Goal: Task Accomplishment & Management: Complete application form

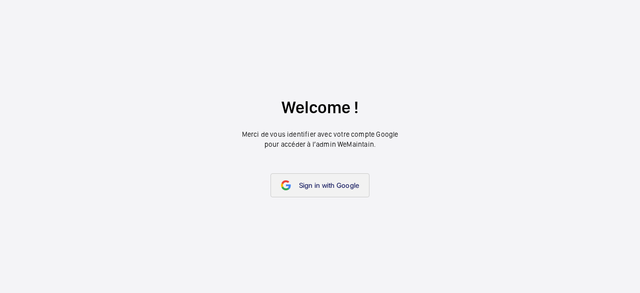
click at [336, 189] on span "Sign in with Google" at bounding box center [329, 185] width 61 height 8
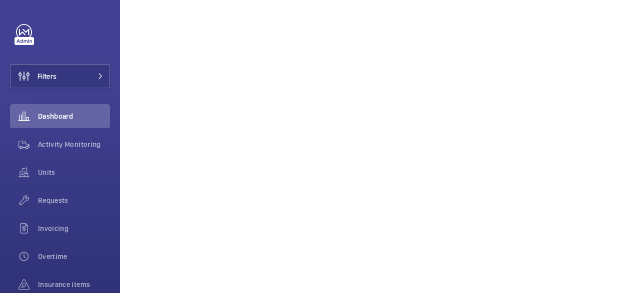
scroll to position [250, 0]
click at [76, 150] on div "Activity Monitoring" at bounding box center [60, 144] width 100 height 24
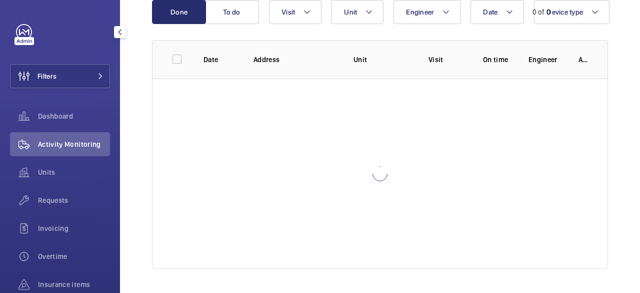
scroll to position [116, 0]
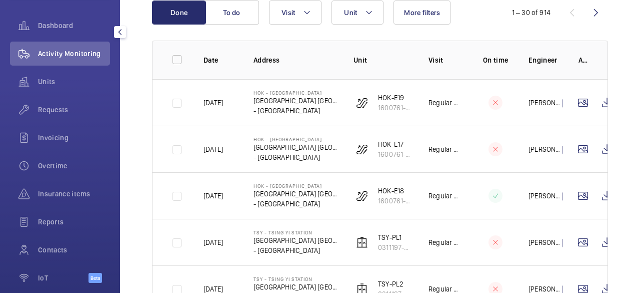
scroll to position [100, 0]
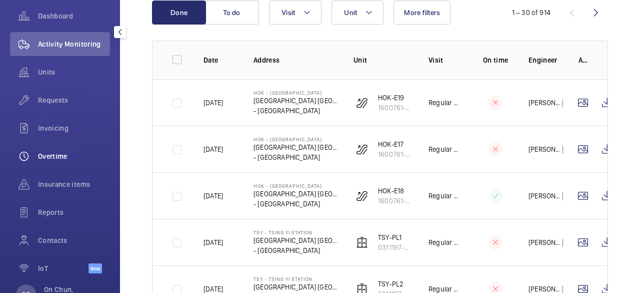
click at [71, 154] on span "Overtime" at bounding box center [74, 156] width 72 height 10
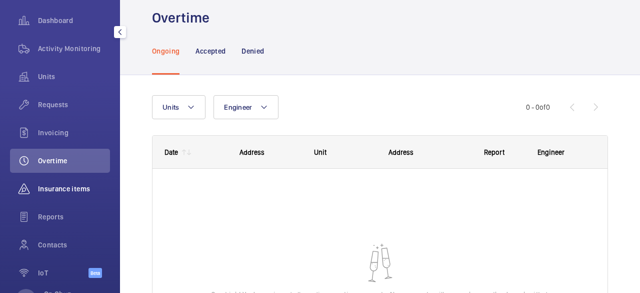
scroll to position [135, 0]
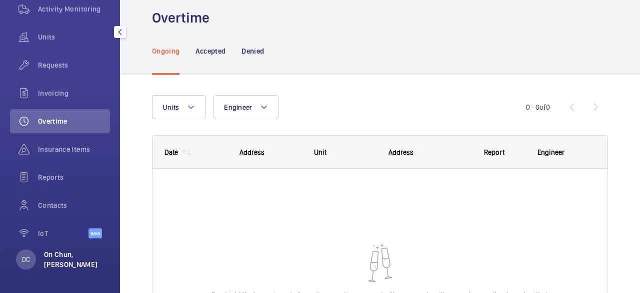
click at [72, 256] on p "On Chun, [PERSON_NAME]" at bounding box center [74, 259] width 60 height 20
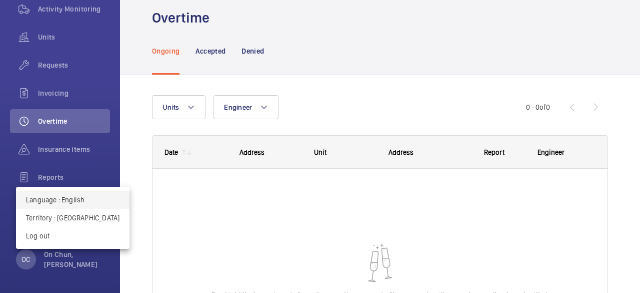
click at [78, 199] on p "Language : English" at bounding box center [73, 200] width 94 height 10
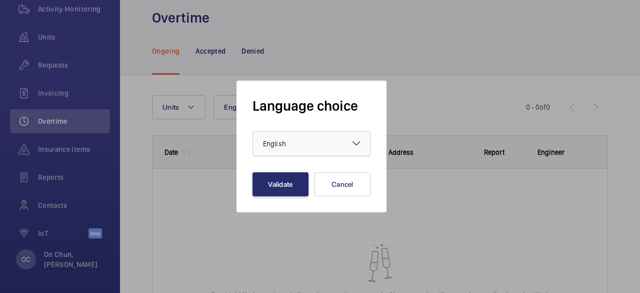
click at [327, 150] on div at bounding box center [311, 144] width 117 height 24
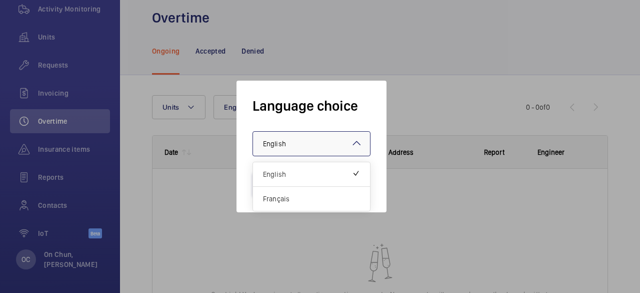
click at [335, 144] on div at bounding box center [311, 144] width 117 height 24
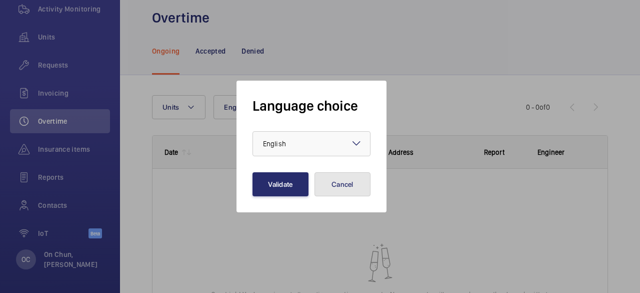
click at [338, 187] on button "Cancel" at bounding box center [343, 184] width 56 height 24
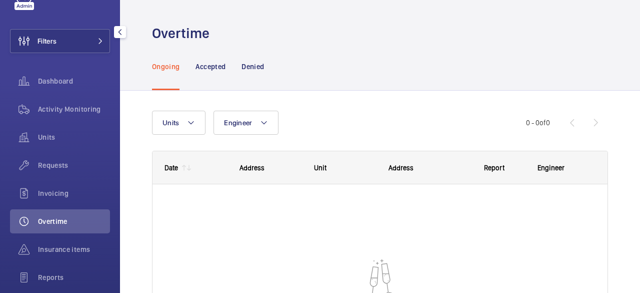
scroll to position [0, 0]
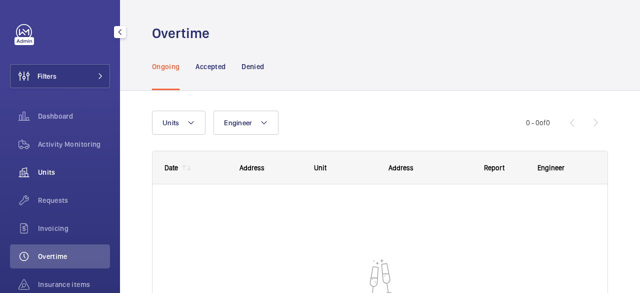
click at [95, 170] on span "Units" at bounding box center [74, 172] width 72 height 10
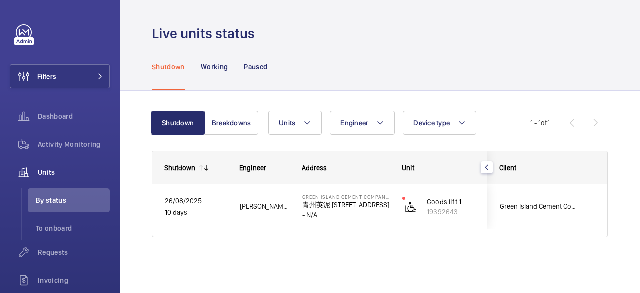
click at [198, 59] on nav "Shutdown Working Paused" at bounding box center [210, 67] width 116 height 48
click at [255, 69] on p "Paused" at bounding box center [256, 67] width 24 height 10
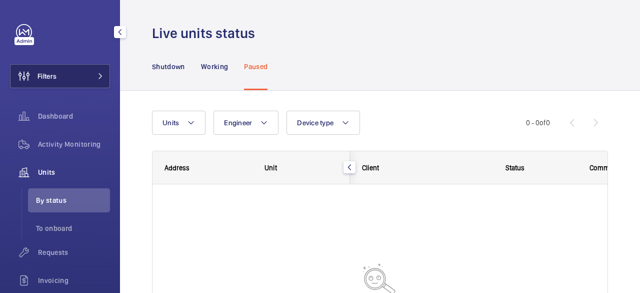
click at [89, 72] on button "Filters" at bounding box center [60, 76] width 100 height 24
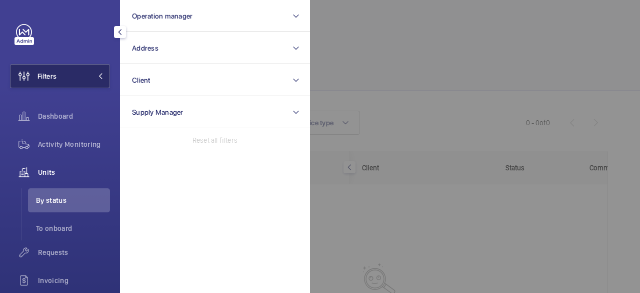
click at [89, 72] on button "Filters" at bounding box center [60, 76] width 100 height 24
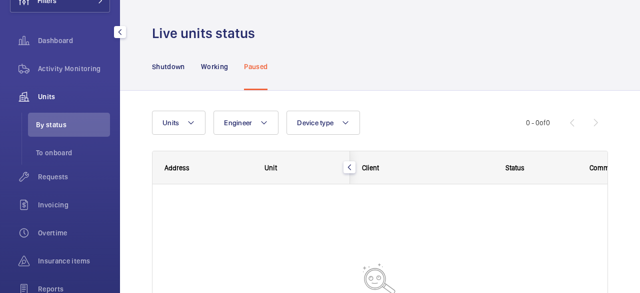
scroll to position [187, 0]
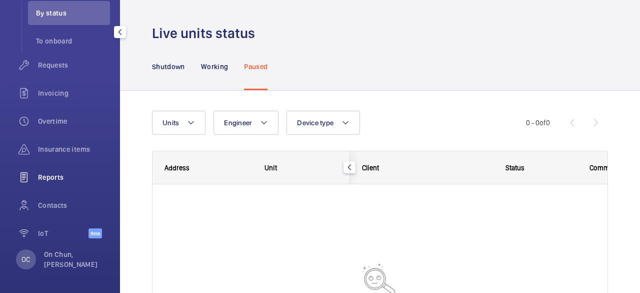
click at [67, 181] on span "Reports" at bounding box center [74, 177] width 72 height 10
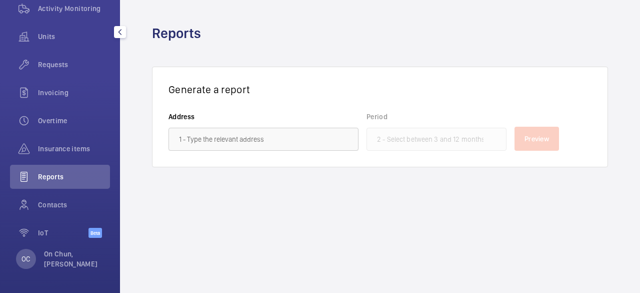
scroll to position [135, 0]
click at [54, 121] on span "Overtime" at bounding box center [74, 121] width 72 height 10
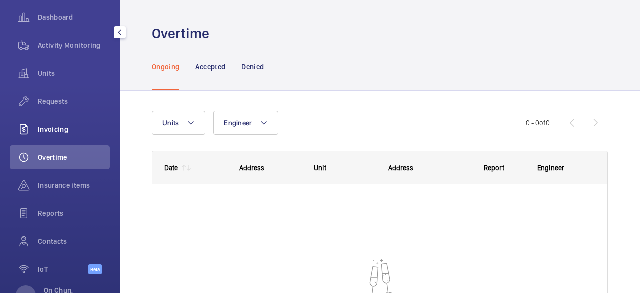
scroll to position [85, 0]
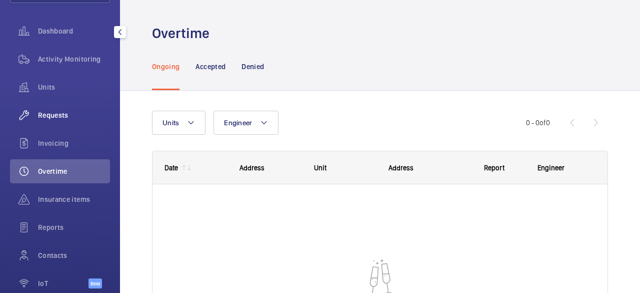
click at [67, 105] on div "Requests" at bounding box center [60, 115] width 100 height 24
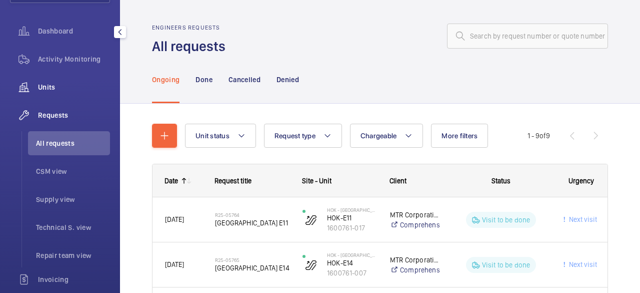
click at [77, 87] on span "Units" at bounding box center [74, 87] width 72 height 10
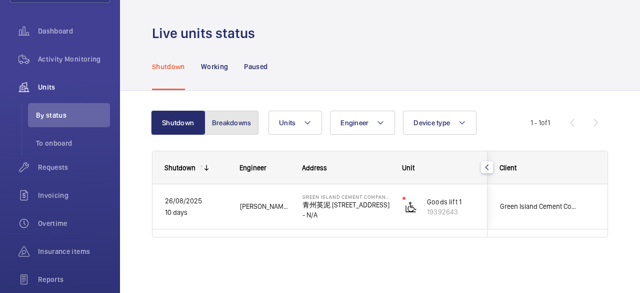
click at [231, 125] on button "Breakdowns" at bounding box center [232, 123] width 54 height 24
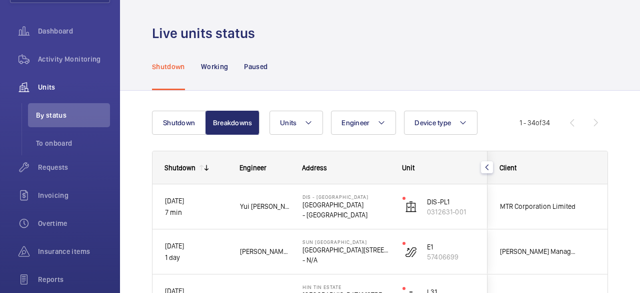
scroll to position [50, 0]
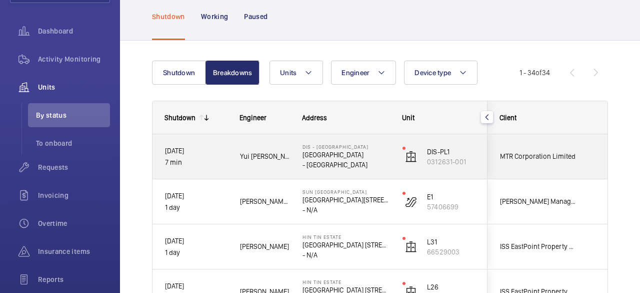
click at [258, 156] on span "Yui Tung L." at bounding box center [265, 157] width 50 height 12
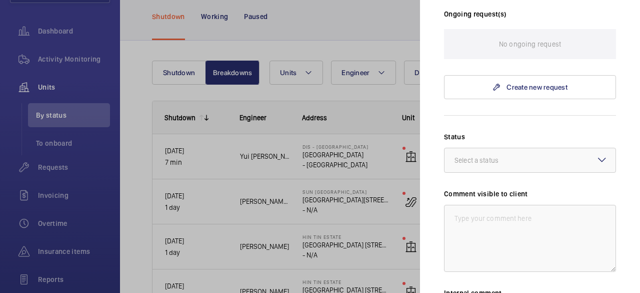
scroll to position [300, 0]
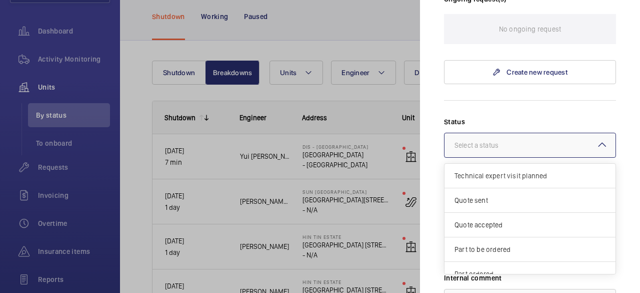
click at [547, 142] on div at bounding box center [530, 145] width 171 height 24
click at [548, 143] on div at bounding box center [530, 145] width 171 height 24
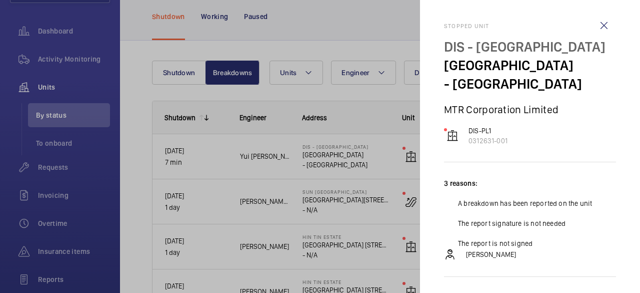
scroll to position [0, 0]
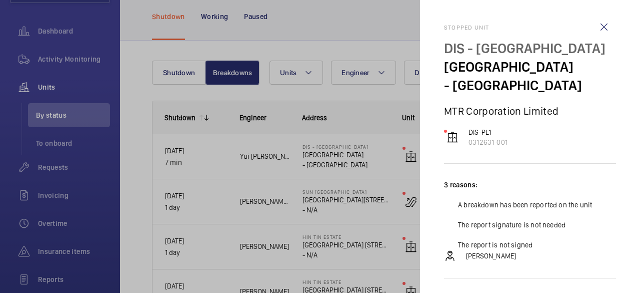
click at [592, 27] on wm-front-icon-button at bounding box center [604, 27] width 24 height 24
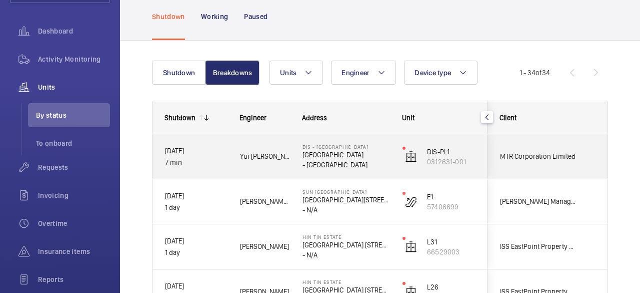
click at [363, 167] on p "- HONG KONG" at bounding box center [346, 165] width 87 height 10
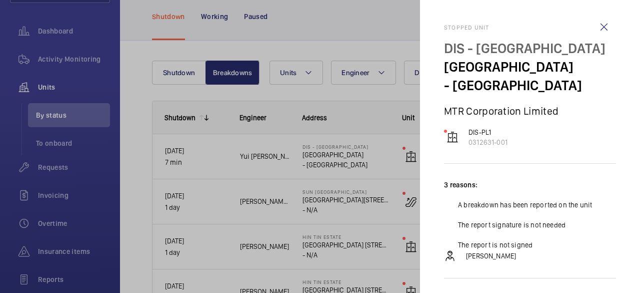
click at [363, 167] on div at bounding box center [320, 146] width 640 height 293
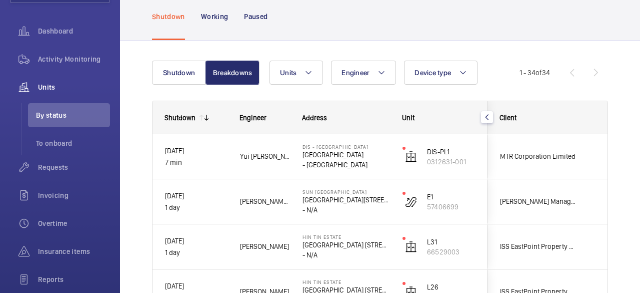
click at [363, 167] on mat-sidenav-container "Filters Dashboard Activity Monitoring Units By status To onboard Requests Invoi…" at bounding box center [320, 146] width 640 height 293
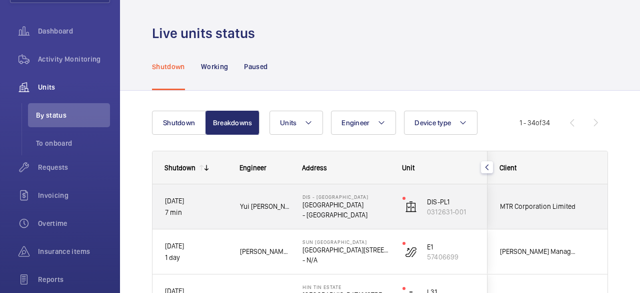
scroll to position [50, 0]
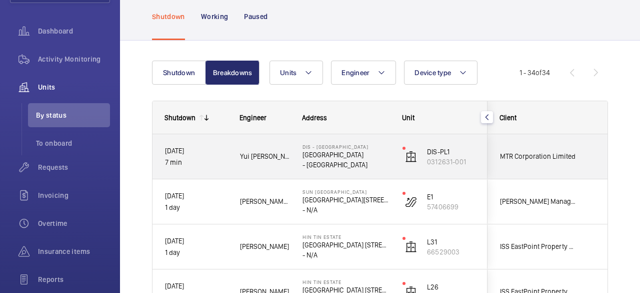
click at [354, 162] on p "- HONG KONG" at bounding box center [346, 165] width 87 height 10
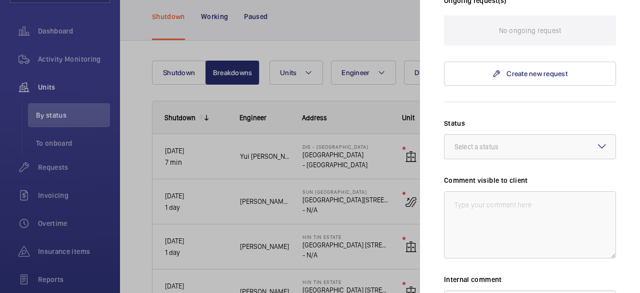
scroll to position [158, 0]
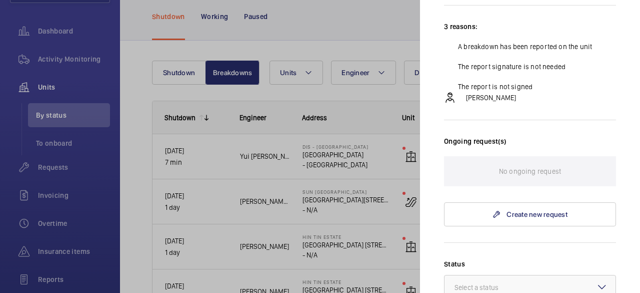
click at [565, 170] on div "No ongoing request" at bounding box center [530, 171] width 172 height 30
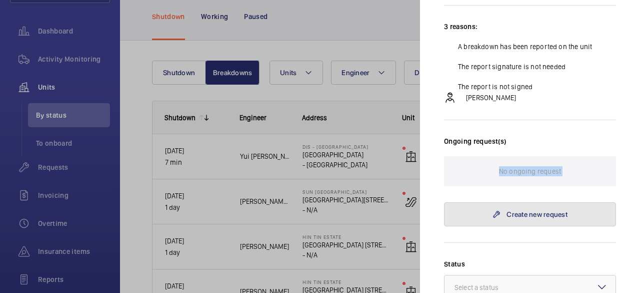
click at [552, 223] on link "Create new request" at bounding box center [530, 214] width 172 height 24
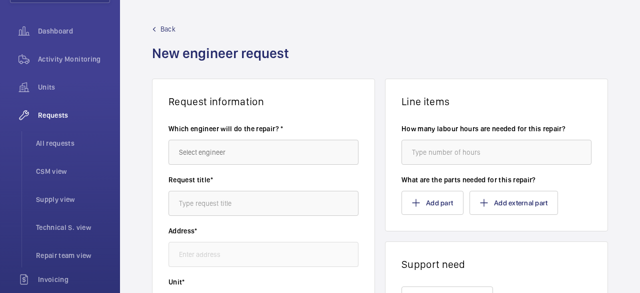
type input "DIS - Disney Station 迪士尼站 Disney Station, - HONG KONG"
type input "0312631-001 - DIS-PL1"
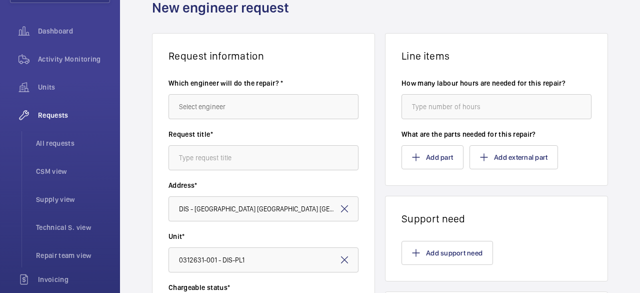
scroll to position [100, 0]
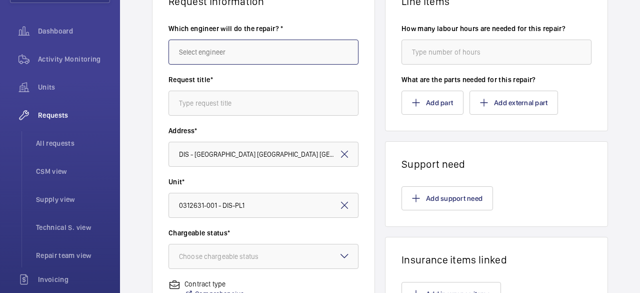
click at [293, 51] on input "text" at bounding box center [264, 52] width 190 height 25
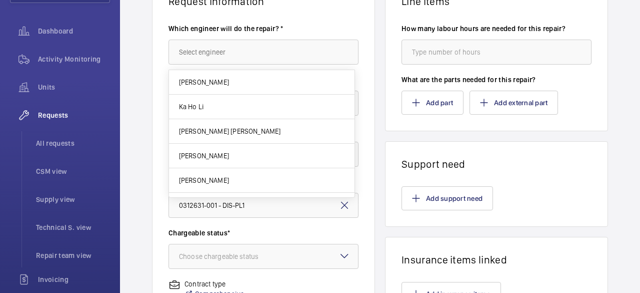
click at [329, 26] on label "Which engineer will do the repair? *" at bounding box center [264, 29] width 190 height 10
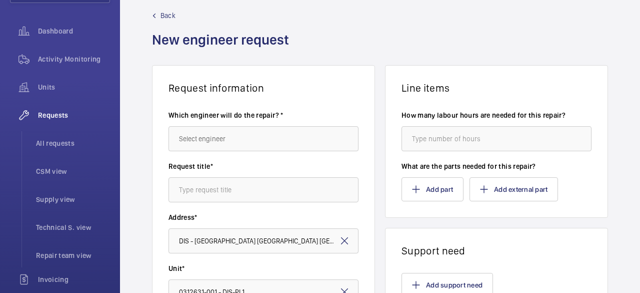
scroll to position [0, 0]
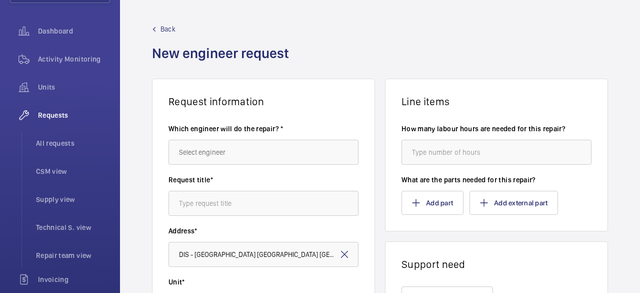
click at [165, 34] on span "Back" at bounding box center [168, 29] width 15 height 10
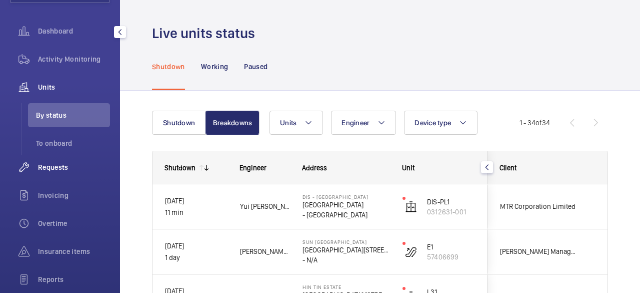
click at [57, 162] on span "Requests" at bounding box center [74, 167] width 72 height 10
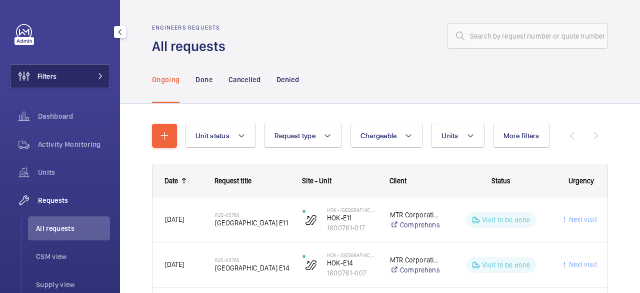
click at [79, 78] on button "Filters" at bounding box center [60, 76] width 100 height 24
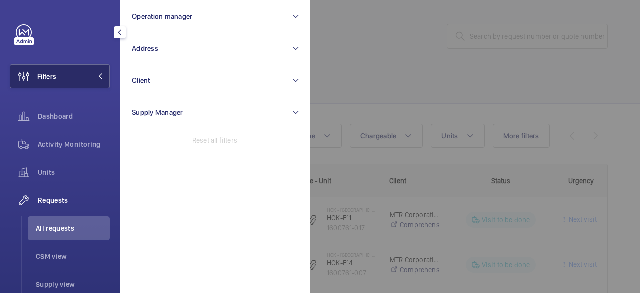
click at [81, 79] on button "Filters" at bounding box center [60, 76] width 100 height 24
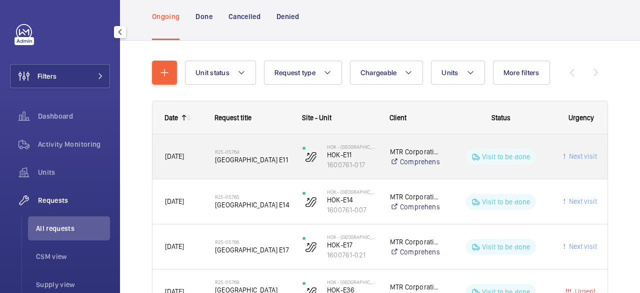
scroll to position [100, 0]
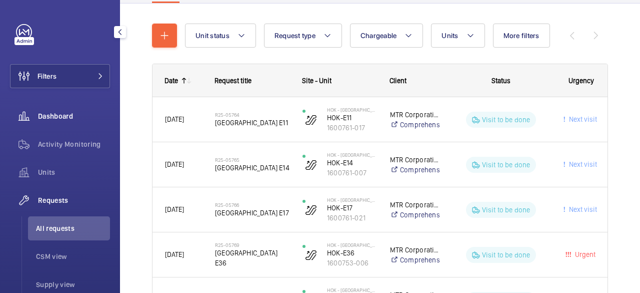
click at [64, 118] on span "Dashboard" at bounding box center [74, 116] width 72 height 10
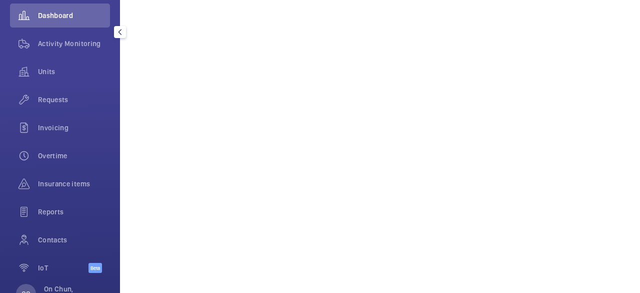
scroll to position [85, 0]
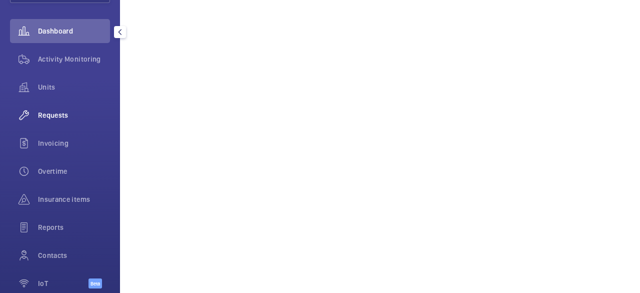
click at [78, 116] on span "Requests" at bounding box center [74, 115] width 72 height 10
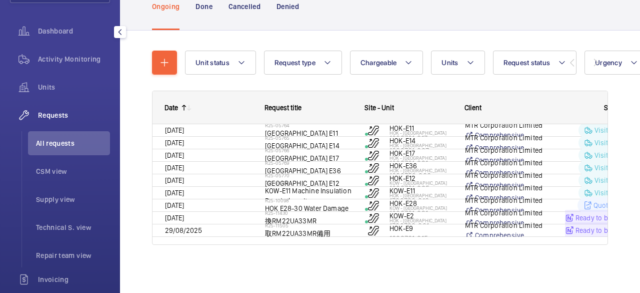
scroll to position [60, 0]
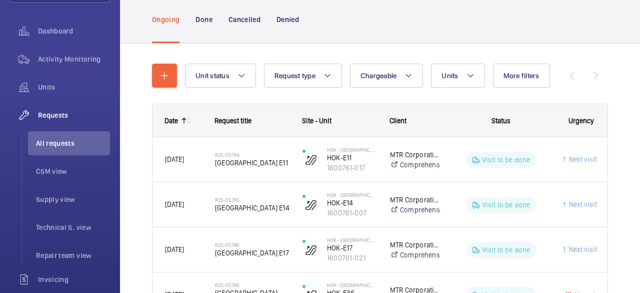
click at [179, 121] on div at bounding box center [185, 121] width 15 height 8
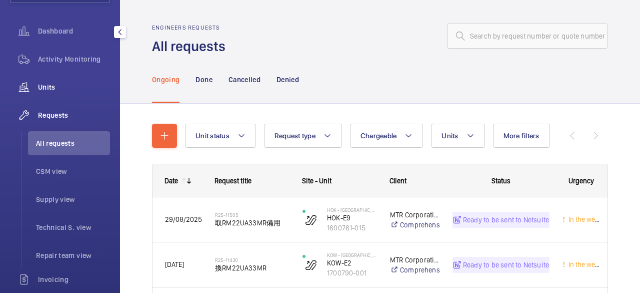
click at [46, 85] on span "Units" at bounding box center [74, 87] width 72 height 10
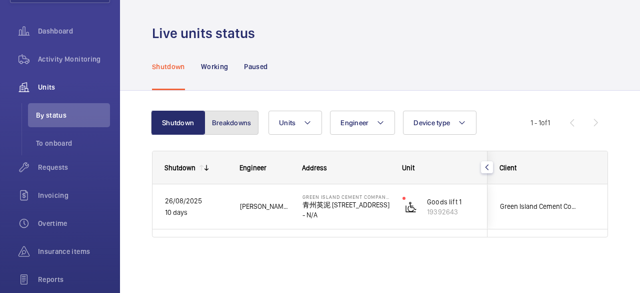
click at [235, 116] on button "Breakdowns" at bounding box center [232, 123] width 54 height 24
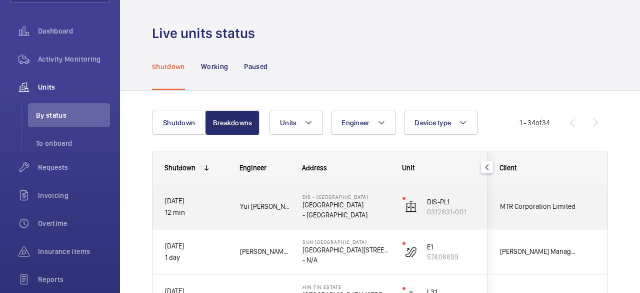
click at [196, 203] on p "05/09/2025" at bounding box center [196, 201] width 62 height 12
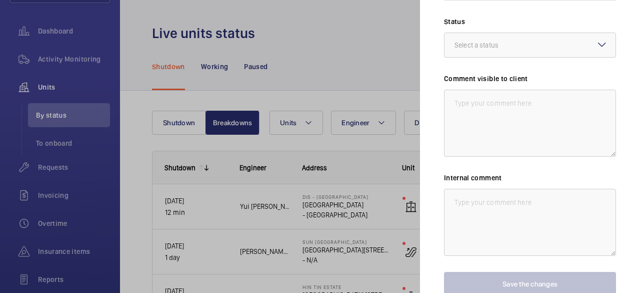
scroll to position [458, 0]
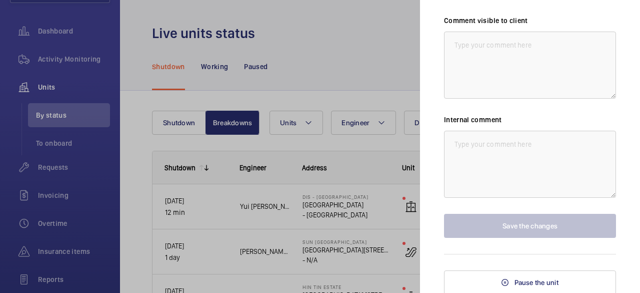
click at [308, 88] on div at bounding box center [320, 146] width 640 height 293
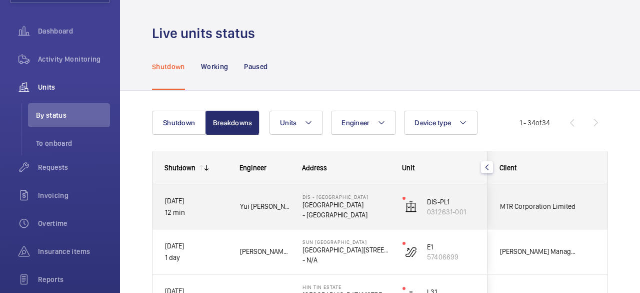
click at [553, 216] on div "MTR Corporation Limited" at bounding box center [532, 207] width 89 height 32
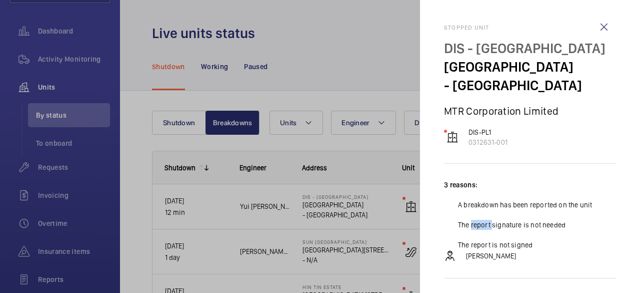
click at [553, 216] on div "3 reasons: A breakdown has been reported on the unit The report signature is no…" at bounding box center [530, 215] width 172 height 70
click at [603, 29] on wm-front-icon-button at bounding box center [604, 27] width 24 height 24
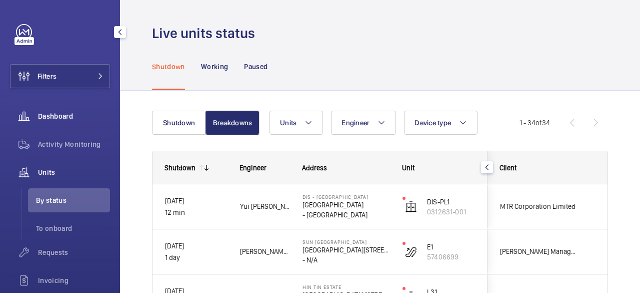
click at [67, 115] on span "Dashboard" at bounding box center [74, 116] width 72 height 10
